Goal: Find specific page/section: Find specific page/section

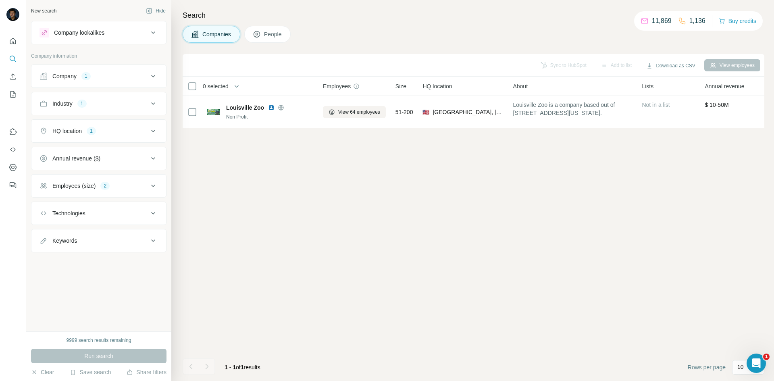
click at [151, 73] on icon at bounding box center [153, 76] width 10 height 10
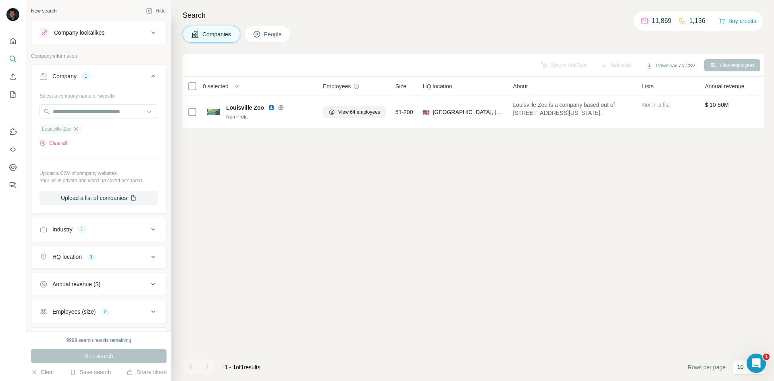
click at [79, 129] on icon "button" at bounding box center [76, 129] width 6 height 6
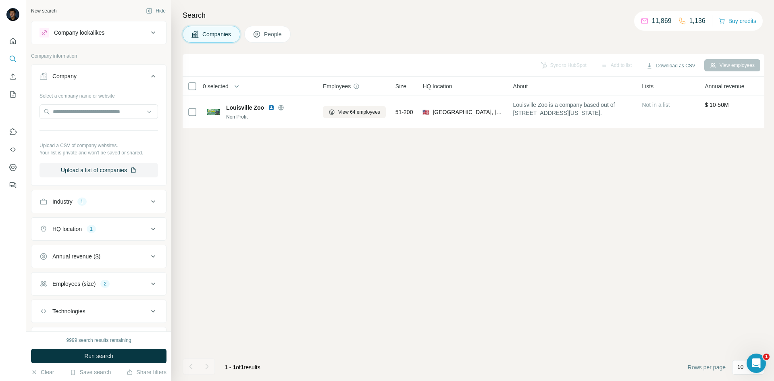
click at [148, 77] on icon at bounding box center [153, 76] width 10 height 10
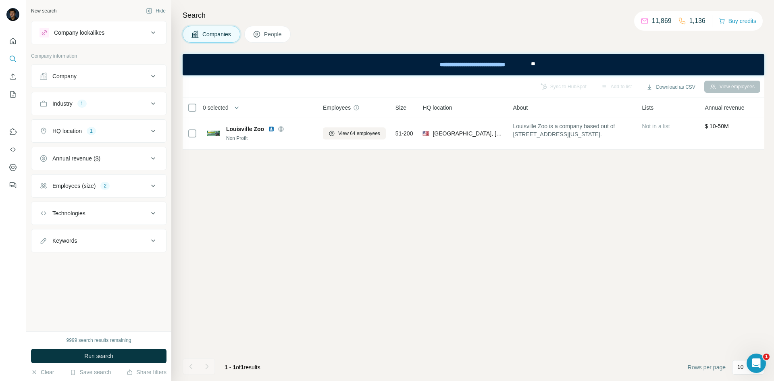
click at [150, 103] on icon at bounding box center [153, 104] width 10 height 10
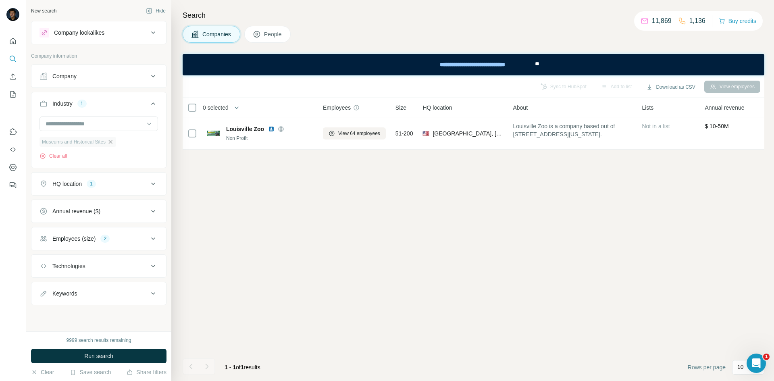
click at [114, 145] on icon "button" at bounding box center [110, 142] width 6 height 6
click at [152, 155] on icon at bounding box center [153, 155] width 4 height 2
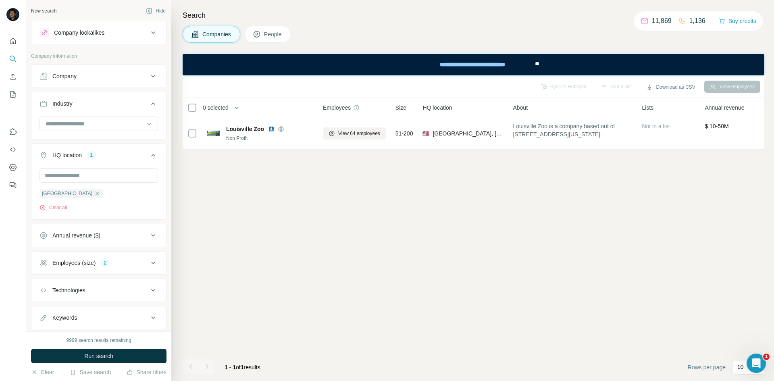
click at [175, 184] on div "Search Companies People Sync to HubSpot Add to list Download as CSV View employ…" at bounding box center [472, 190] width 603 height 381
click at [127, 78] on div "Company" at bounding box center [94, 76] width 109 height 8
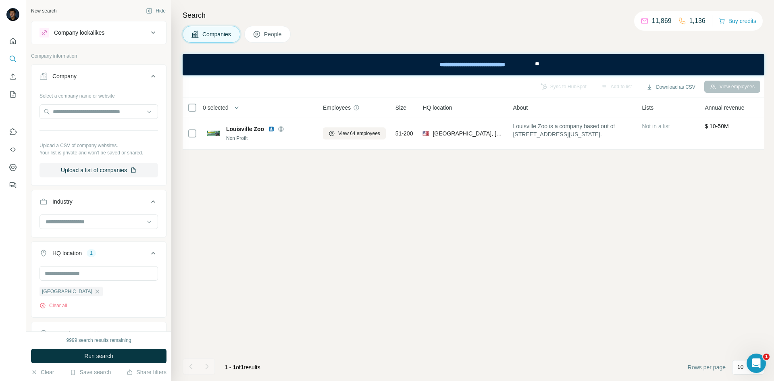
drag, startPoint x: 117, startPoint y: 74, endPoint x: 123, endPoint y: 75, distance: 7.0
click at [117, 75] on div "Company" at bounding box center [94, 76] width 109 height 8
